Goal: Book appointment/travel/reservation

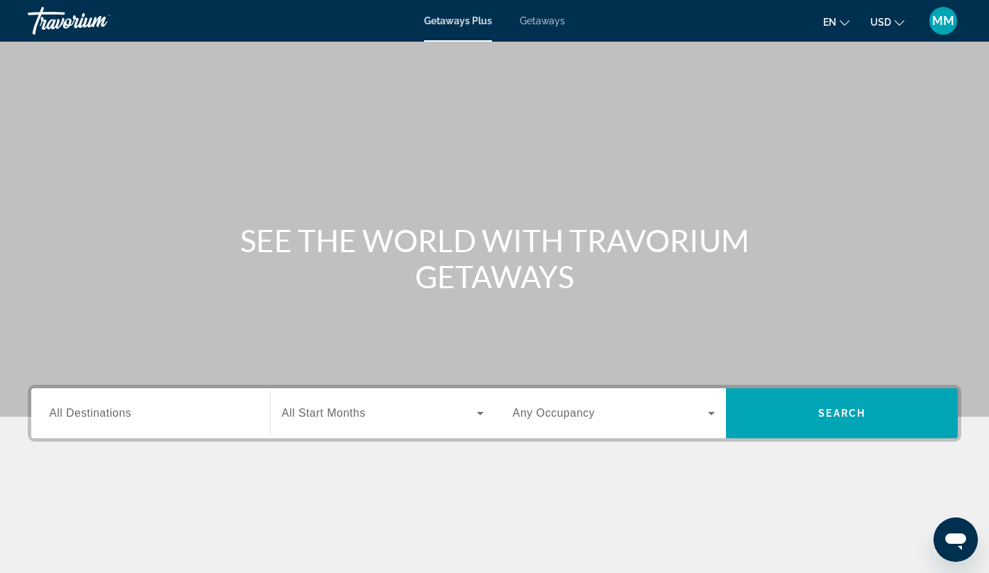
click at [373, 417] on span "Search widget" at bounding box center [379, 413] width 195 height 17
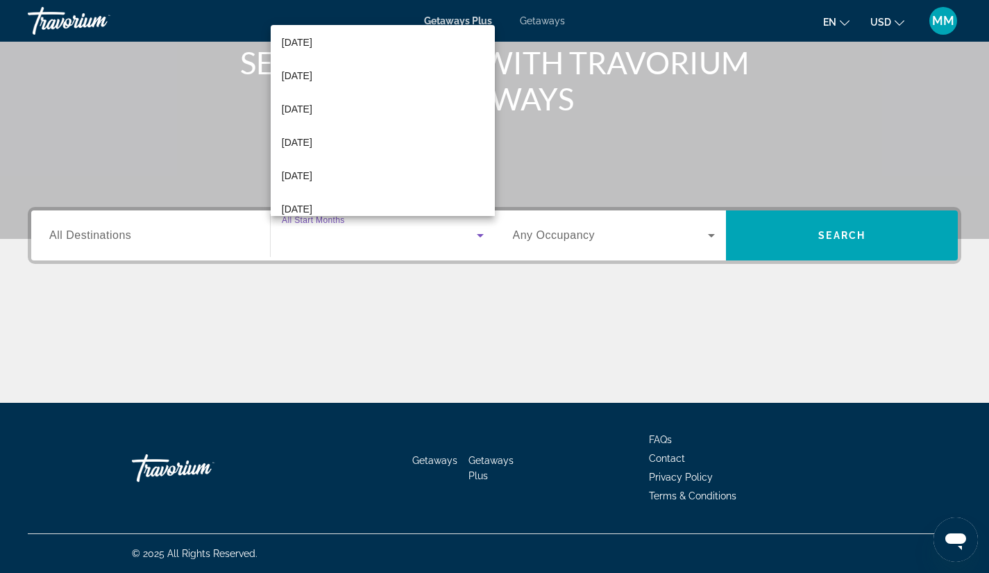
scroll to position [237, 0]
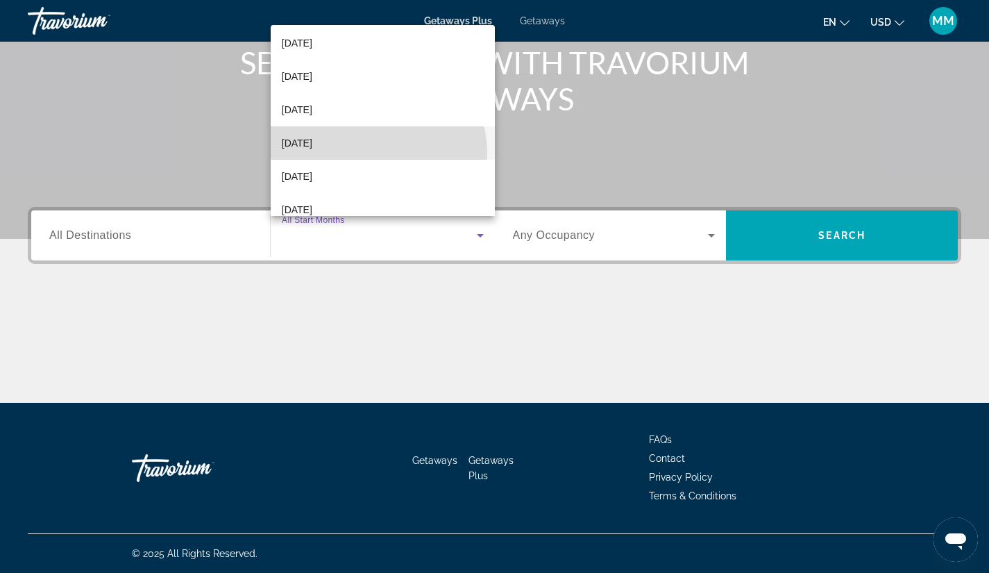
click at [351, 155] on mat-option "[DATE]" at bounding box center [383, 142] width 224 height 33
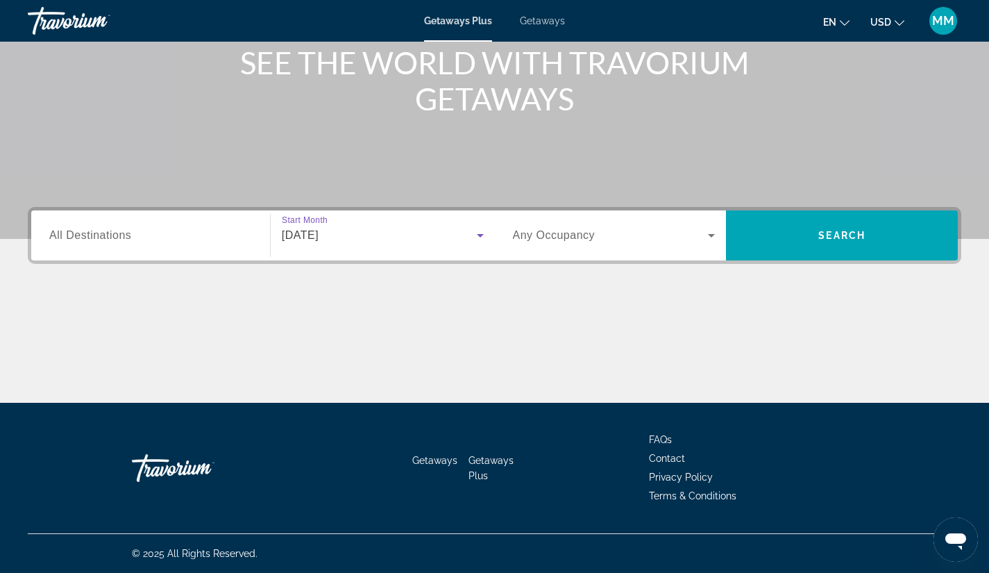
click at [588, 242] on span "Search widget" at bounding box center [611, 235] width 196 height 17
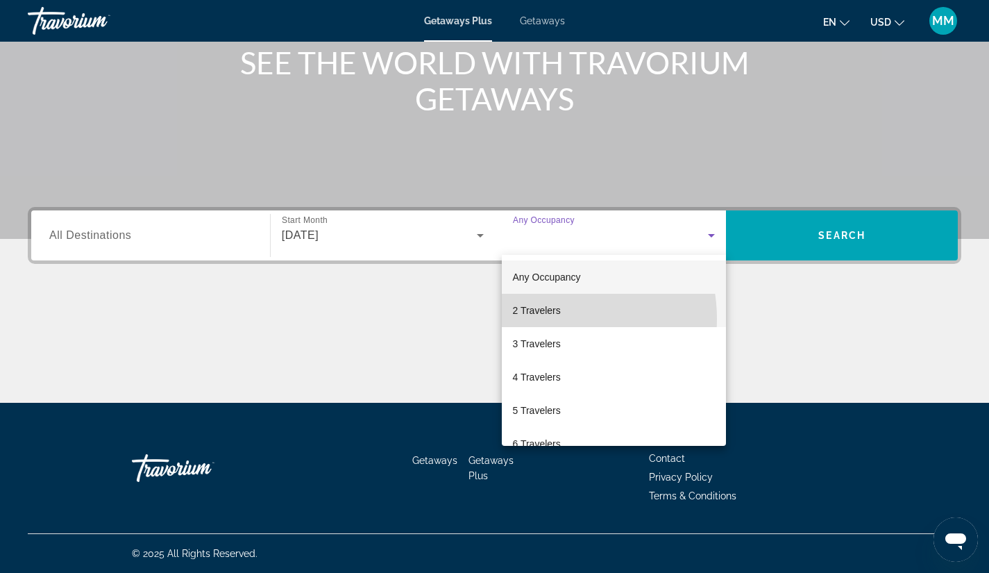
click at [552, 319] on mat-option "2 Travelers" at bounding box center [614, 310] width 225 height 33
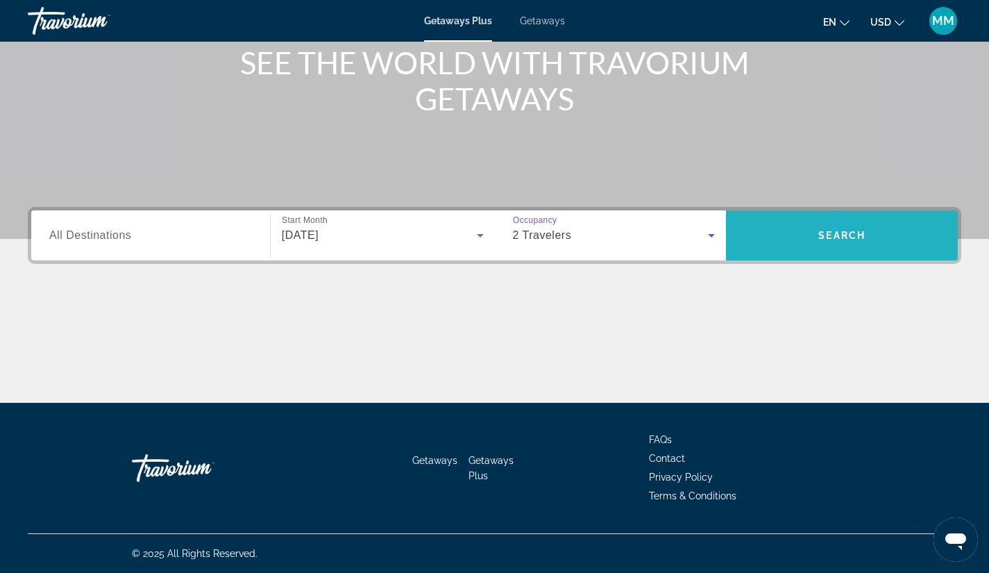
click at [809, 240] on span "Search" at bounding box center [842, 235] width 232 height 33
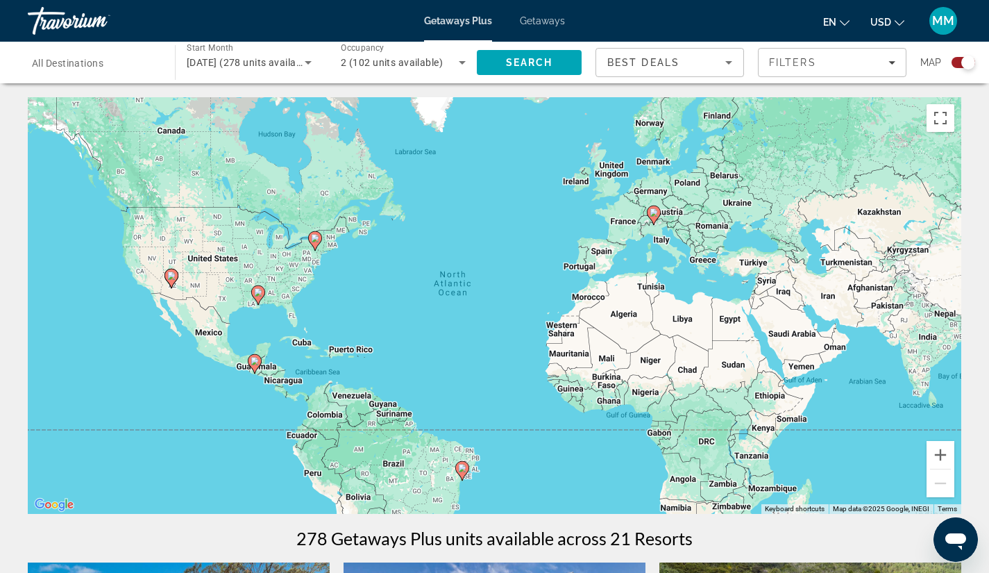
click at [103, 58] on span "All Destinations" at bounding box center [68, 63] width 72 height 11
click at [103, 56] on input "Destination All Destinations" at bounding box center [94, 63] width 125 height 17
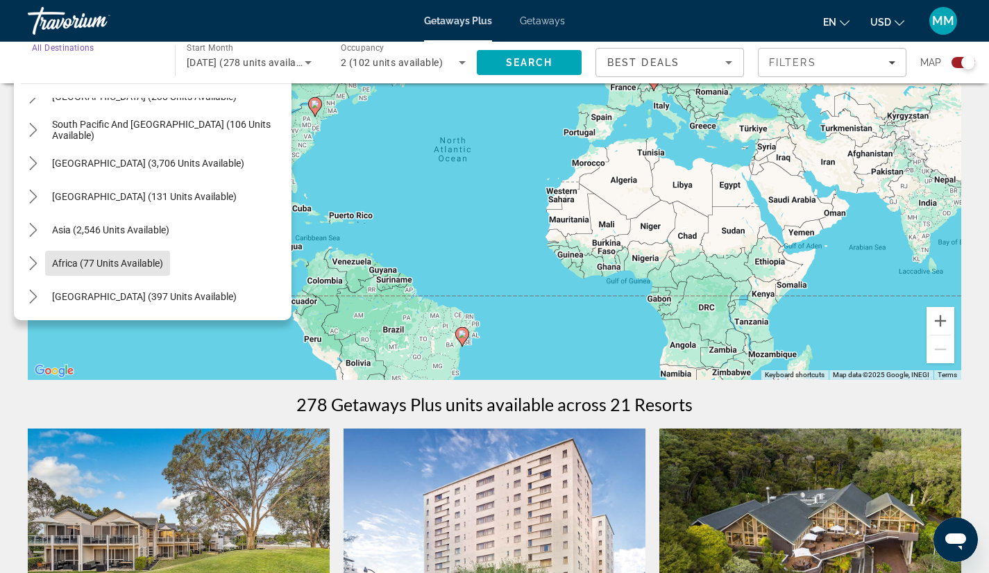
scroll to position [156, 0]
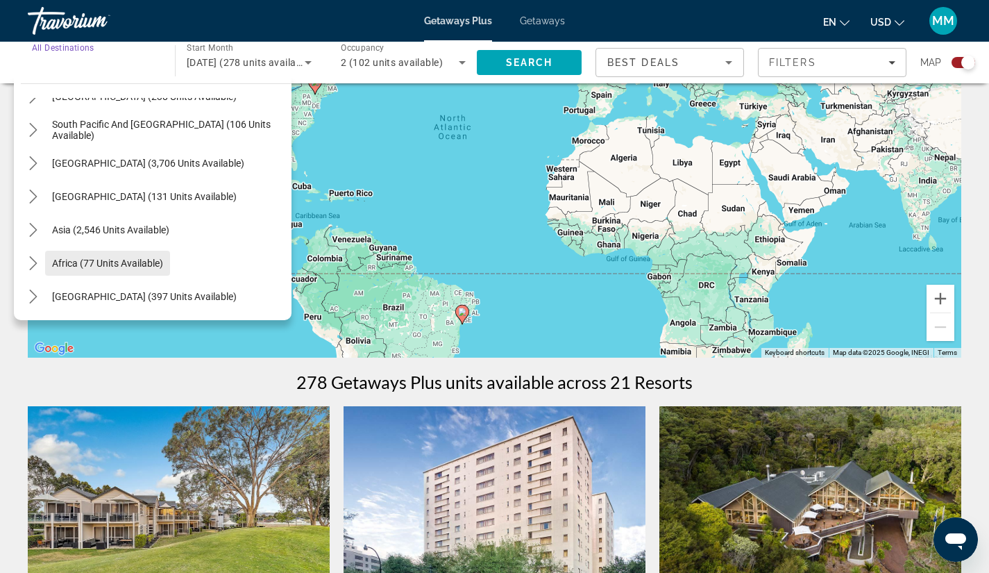
click at [48, 265] on span "Select destination: Africa (77 units available)" at bounding box center [107, 262] width 125 height 33
type input "**********"
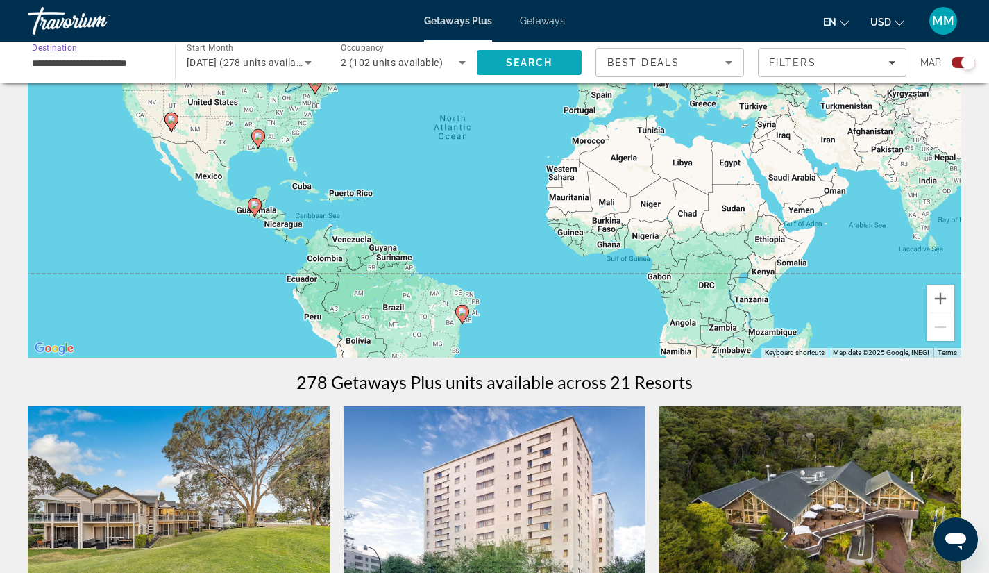
click at [536, 58] on span "Search" at bounding box center [529, 62] width 47 height 11
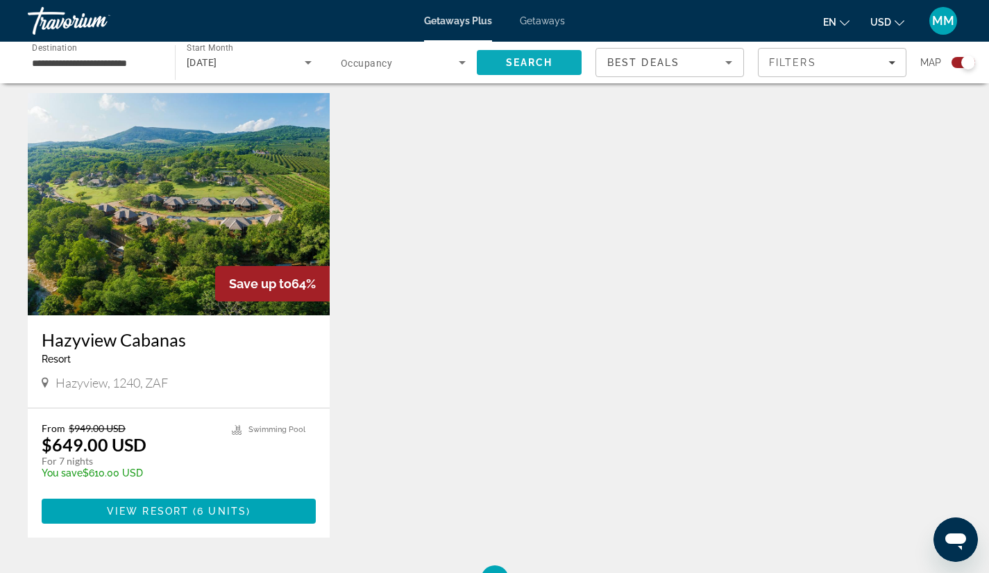
scroll to position [478, 0]
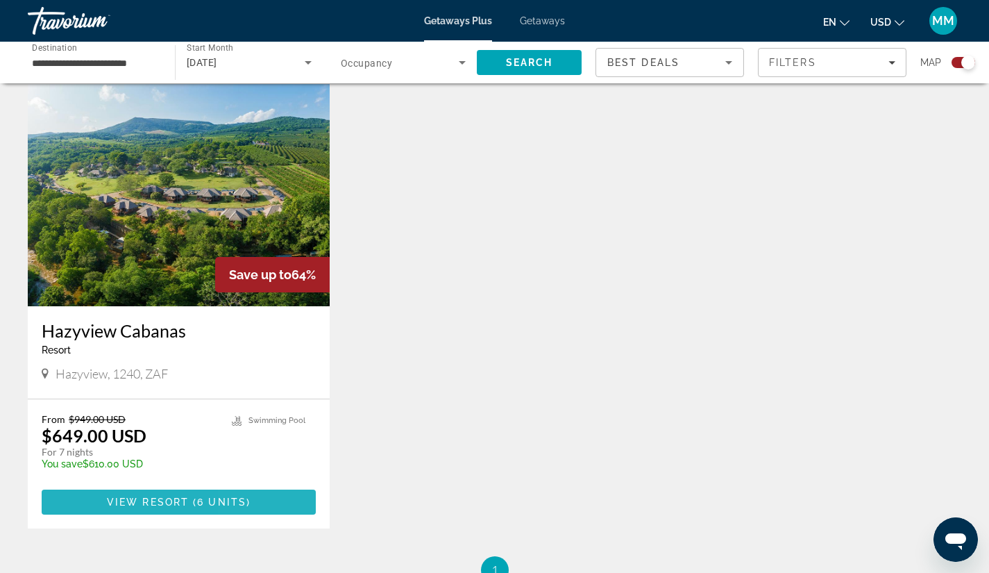
click at [262, 496] on span "Main content" at bounding box center [179, 501] width 274 height 33
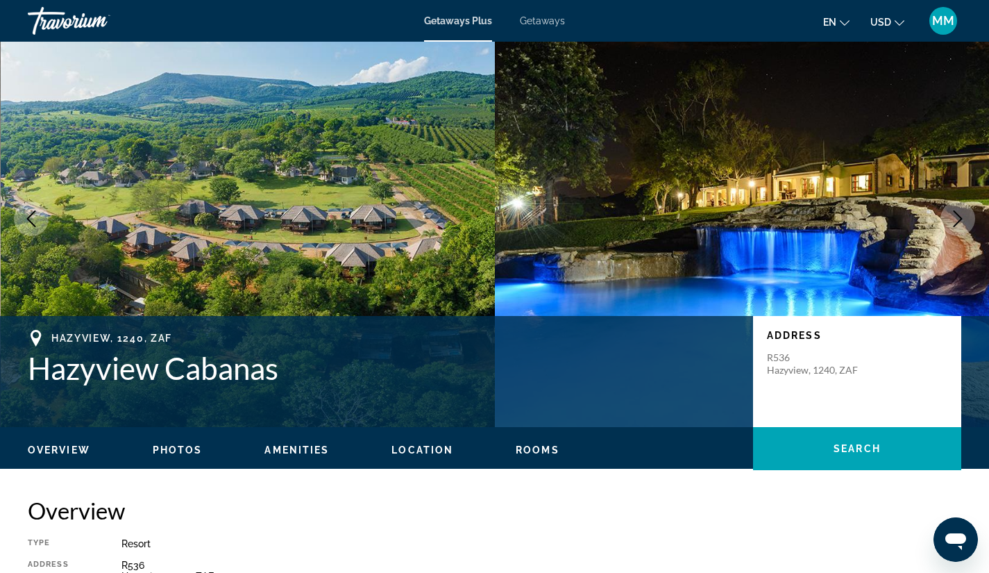
scroll to position [1, 0]
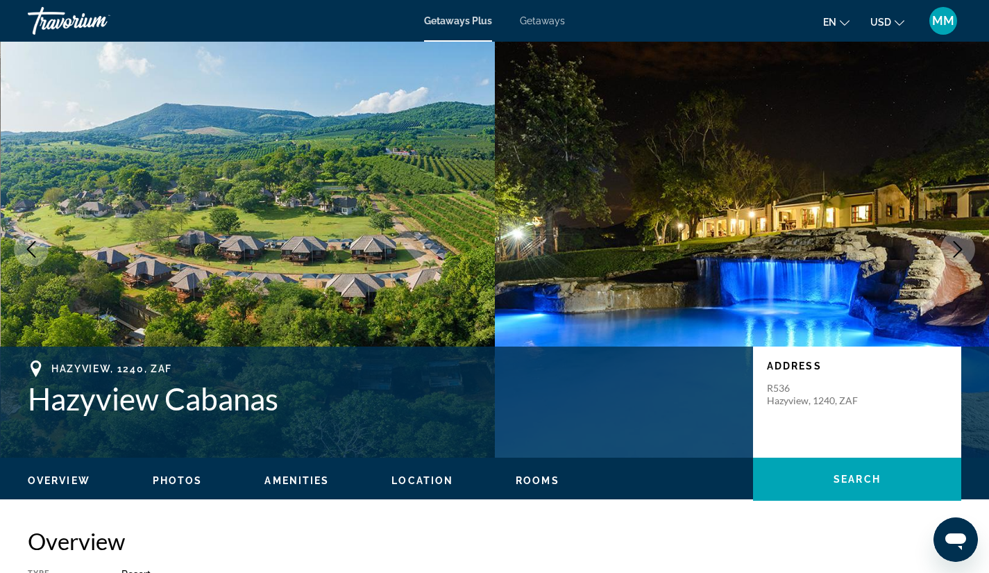
click at [965, 249] on icon "Next image" at bounding box center [958, 249] width 17 height 17
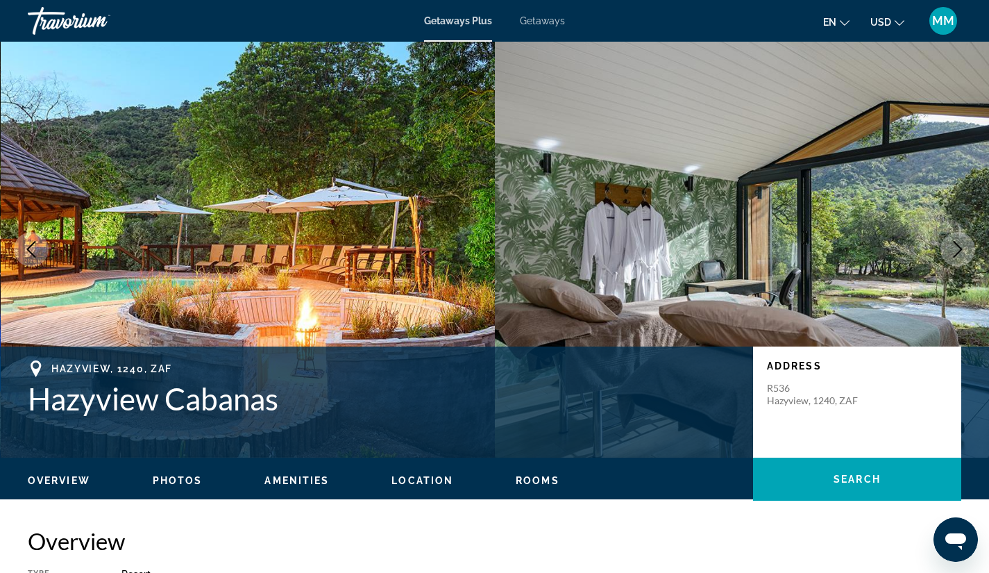
click at [951, 258] on button "Next image" at bounding box center [958, 249] width 35 height 35
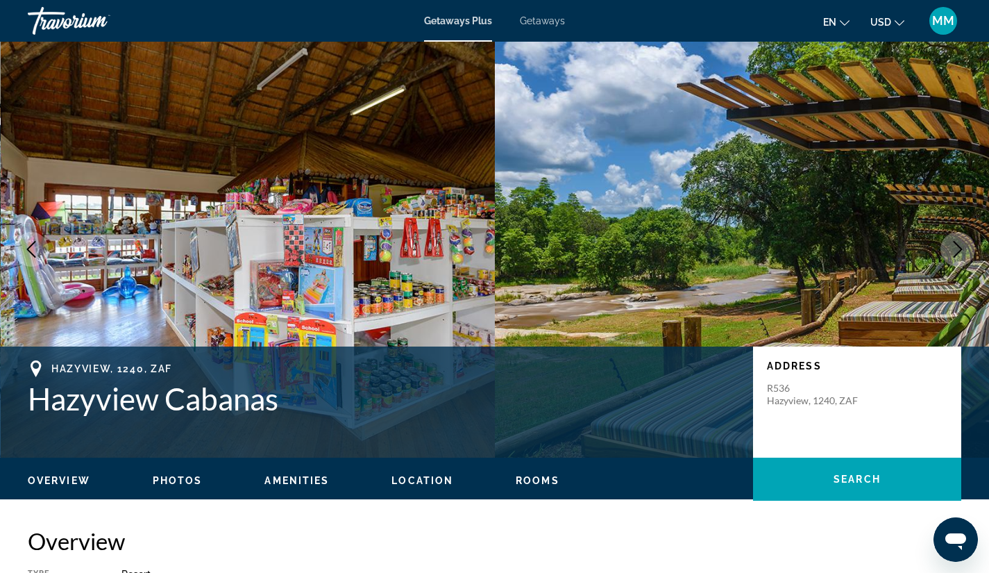
click at [955, 254] on icon "Next image" at bounding box center [958, 249] width 17 height 17
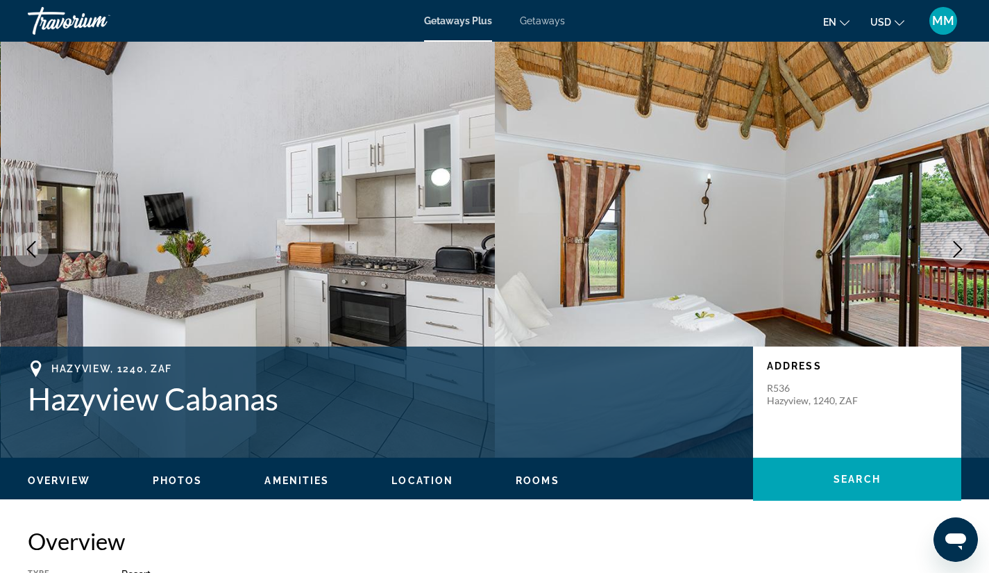
click at [955, 252] on icon "Next image" at bounding box center [958, 249] width 17 height 17
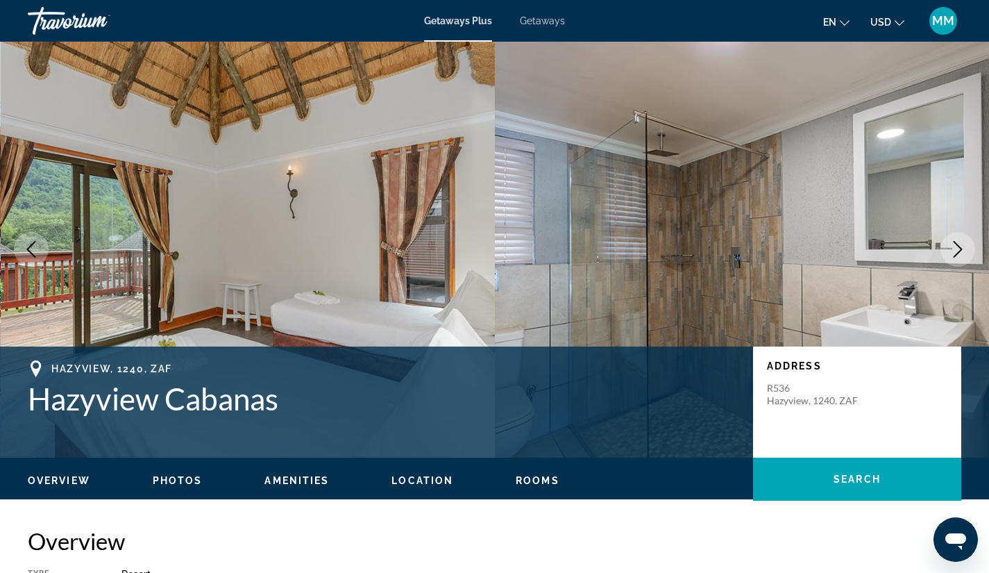
click at [957, 255] on icon "Next image" at bounding box center [958, 249] width 17 height 17
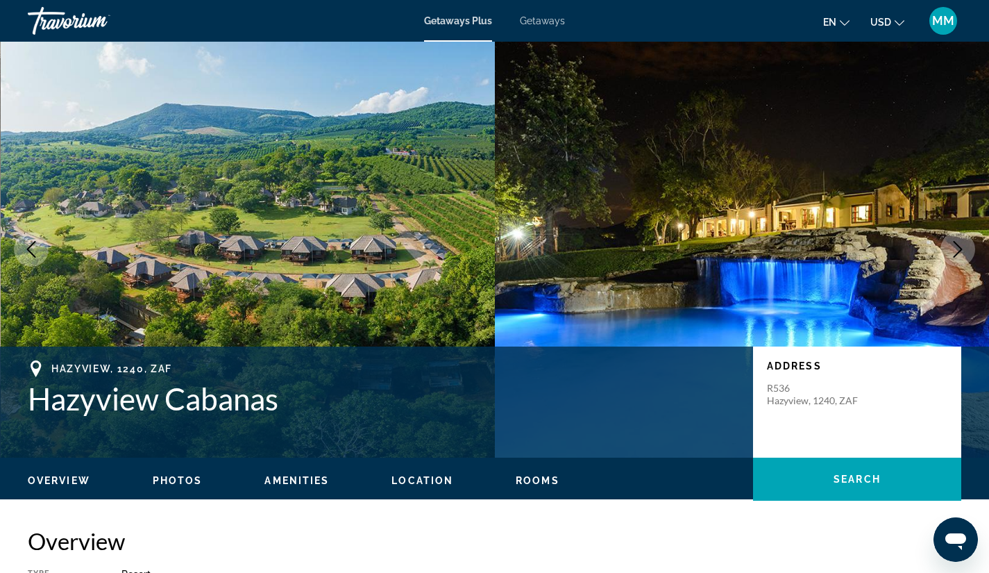
click at [954, 251] on icon "Next image" at bounding box center [958, 249] width 17 height 17
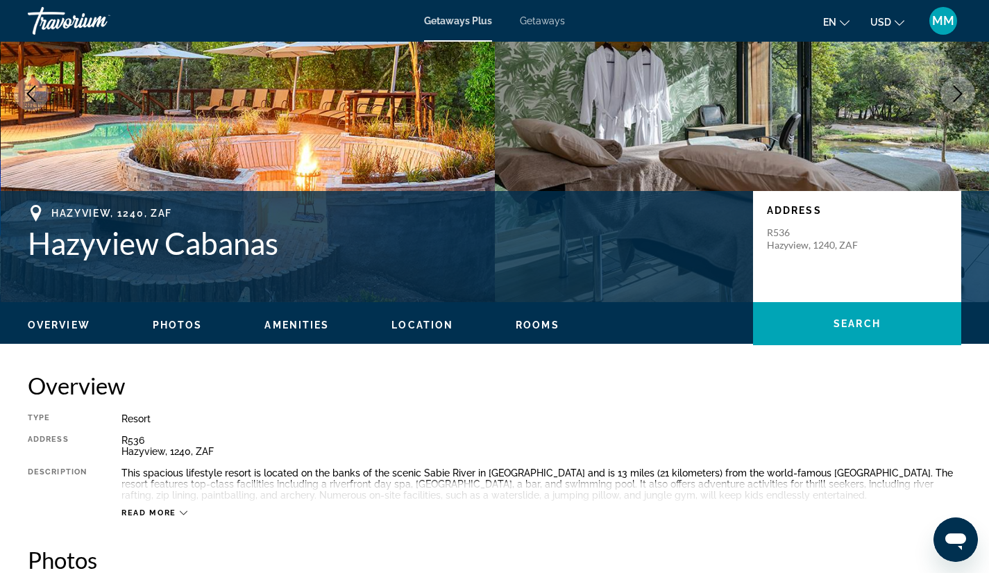
scroll to position [161, 0]
